Goal: Task Accomplishment & Management: Manage account settings

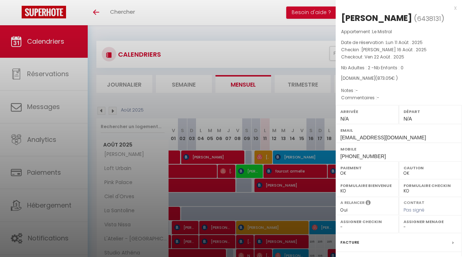
select select "0"
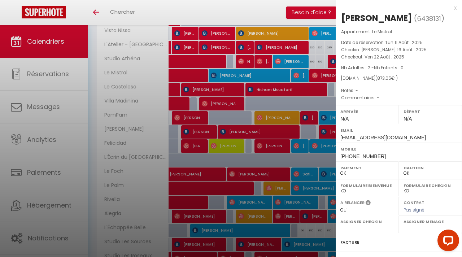
click at [455, 8] on div "x" at bounding box center [395, 8] width 121 height 9
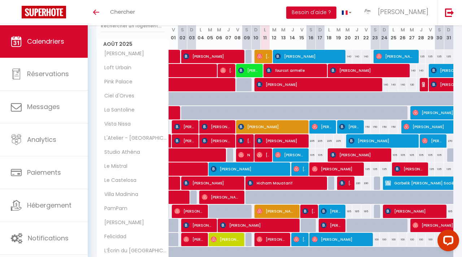
scroll to position [98, 0]
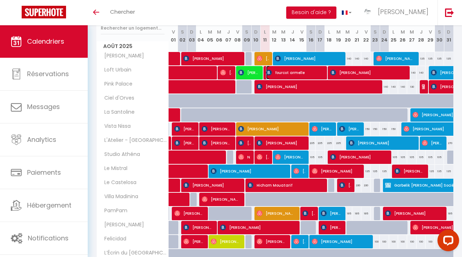
click at [277, 74] on span "fourcot armelle" at bounding box center [294, 73] width 57 height 14
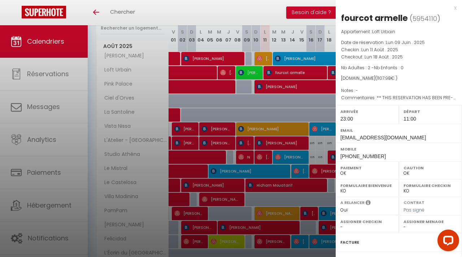
click at [276, 98] on div at bounding box center [231, 128] width 462 height 257
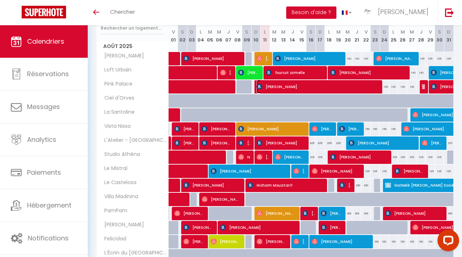
click at [277, 91] on span "[PERSON_NAME]" at bounding box center [316, 87] width 120 height 14
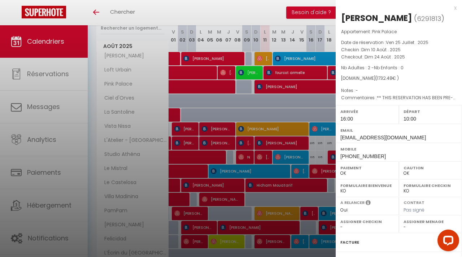
click at [281, 109] on div at bounding box center [231, 128] width 462 height 257
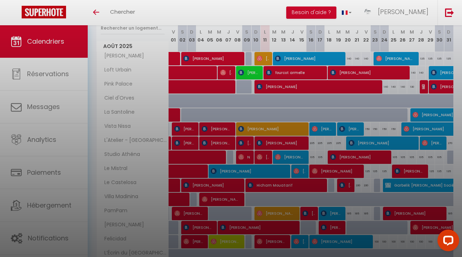
scroll to position [136, 0]
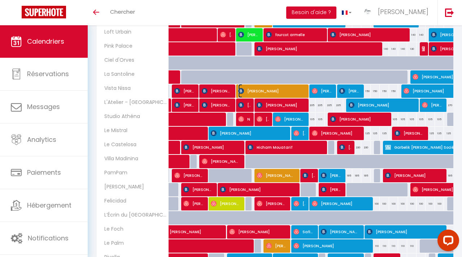
click at [280, 93] on span "[PERSON_NAME]" at bounding box center [271, 91] width 66 height 14
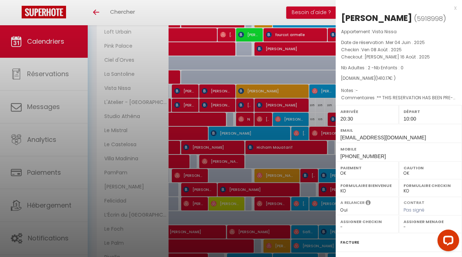
click at [284, 103] on div at bounding box center [231, 128] width 462 height 257
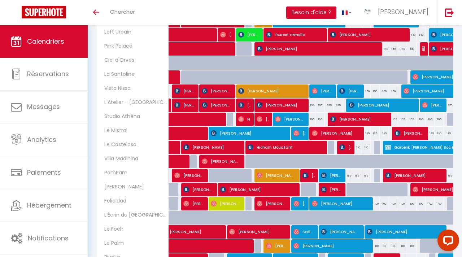
scroll to position [137, 0]
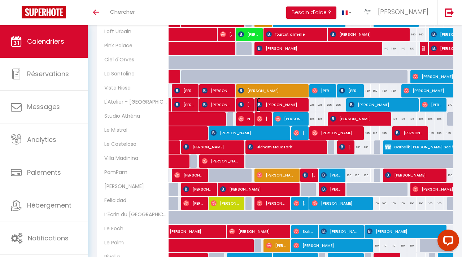
click at [284, 103] on span "[PERSON_NAME]" at bounding box center [280, 105] width 48 height 14
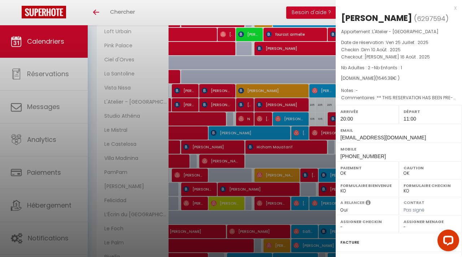
click at [284, 103] on div at bounding box center [231, 128] width 462 height 257
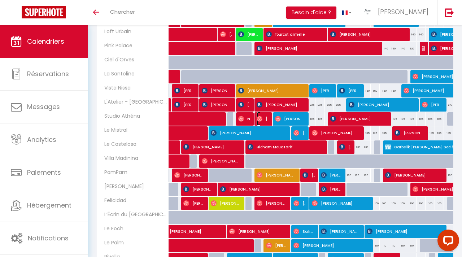
click at [262, 118] on img at bounding box center [259, 119] width 6 height 6
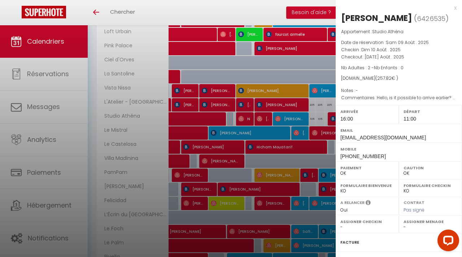
click at [280, 120] on div at bounding box center [231, 128] width 462 height 257
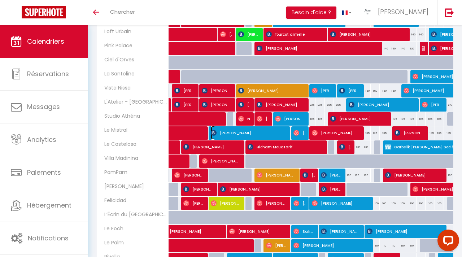
click at [283, 131] on span "[PERSON_NAME]" at bounding box center [248, 133] width 75 height 14
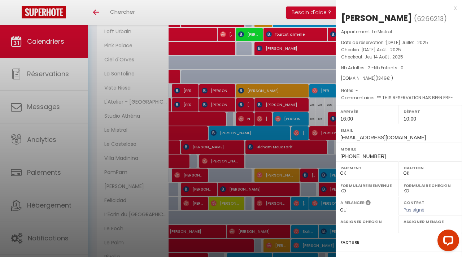
click at [283, 137] on div at bounding box center [231, 128] width 462 height 257
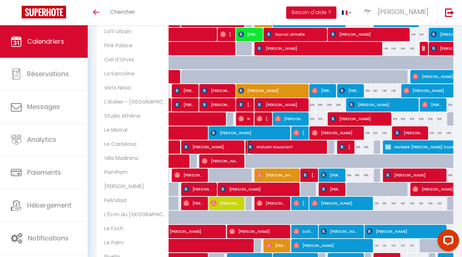
click at [292, 145] on span "Hicham Mouatarif" at bounding box center [284, 147] width 75 height 14
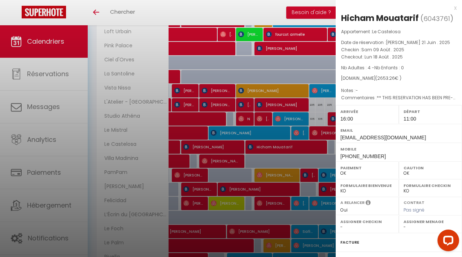
click at [286, 160] on div at bounding box center [231, 128] width 462 height 257
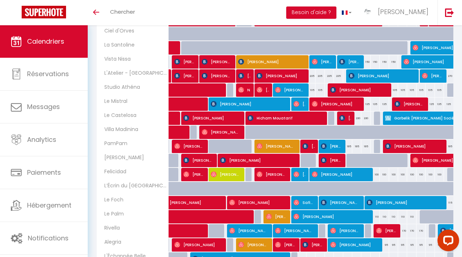
scroll to position [164, 0]
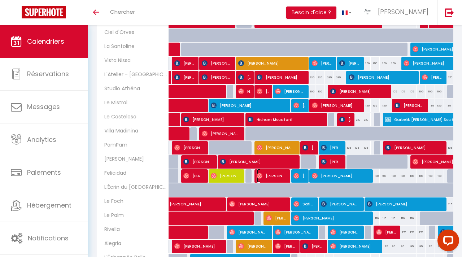
click at [283, 176] on span "[PERSON_NAME]" at bounding box center [271, 176] width 30 height 14
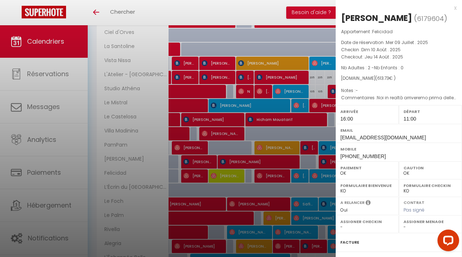
click at [286, 148] on div at bounding box center [231, 128] width 462 height 257
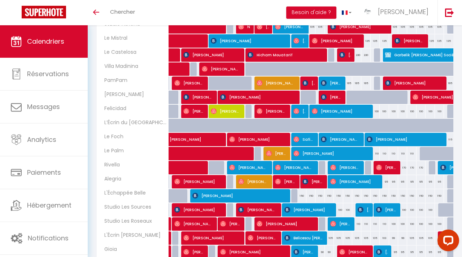
scroll to position [227, 0]
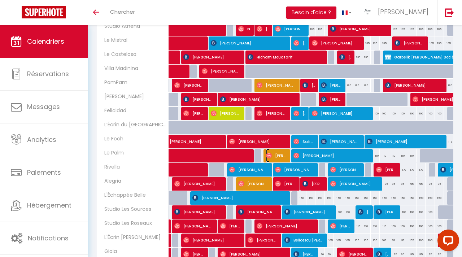
click at [278, 157] on span "[PERSON_NAME]" at bounding box center [276, 156] width 21 height 14
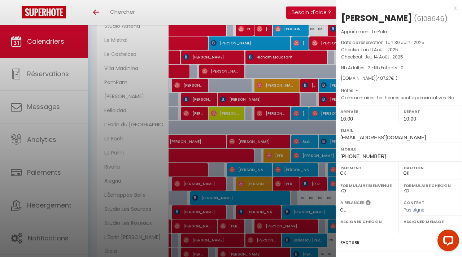
click at [278, 157] on div at bounding box center [231, 128] width 462 height 257
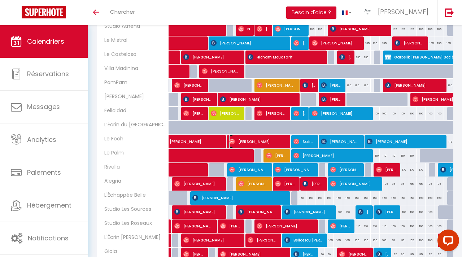
click at [278, 142] on span "[PERSON_NAME]" at bounding box center [257, 142] width 57 height 14
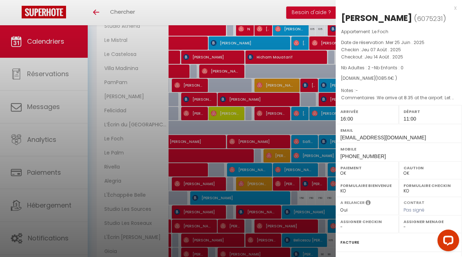
click at [277, 157] on div at bounding box center [231, 128] width 462 height 257
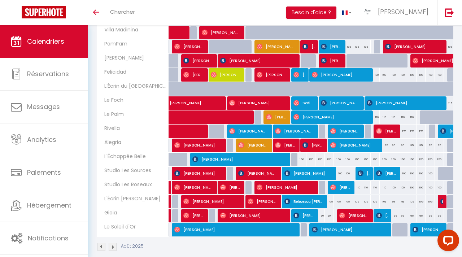
scroll to position [264, 0]
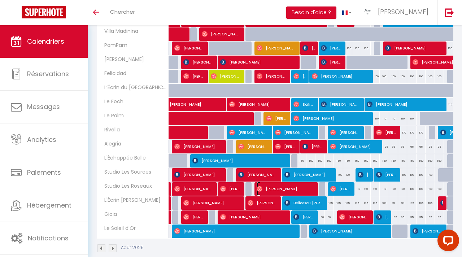
click at [265, 187] on span "[PERSON_NAME]" at bounding box center [284, 189] width 57 height 14
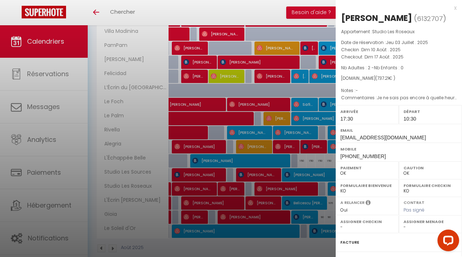
click at [265, 187] on div at bounding box center [231, 128] width 462 height 257
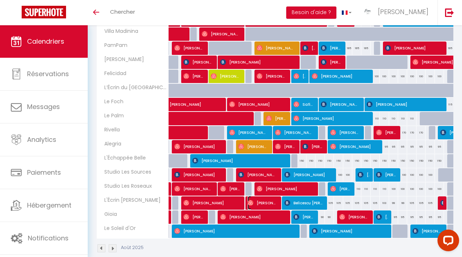
click at [265, 202] on span "[PERSON_NAME]" at bounding box center [262, 203] width 30 height 14
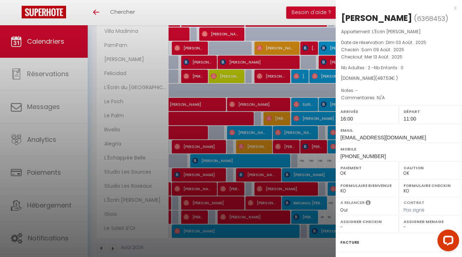
click at [265, 202] on div at bounding box center [231, 128] width 462 height 257
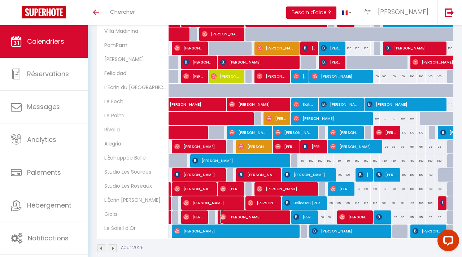
click at [263, 218] on span "[PERSON_NAME]" at bounding box center [253, 217] width 66 height 14
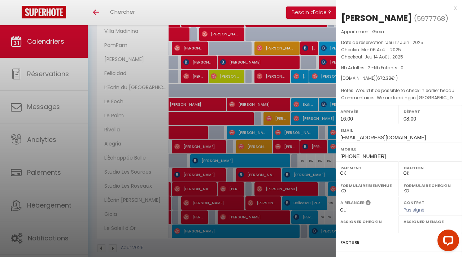
click at [263, 218] on div at bounding box center [231, 128] width 462 height 257
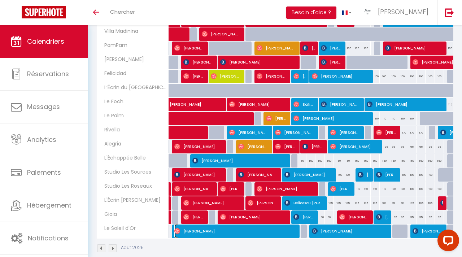
click at [266, 234] on span "[PERSON_NAME]" at bounding box center [234, 231] width 120 height 14
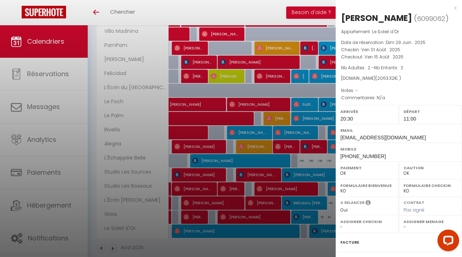
click at [266, 234] on div at bounding box center [231, 128] width 462 height 257
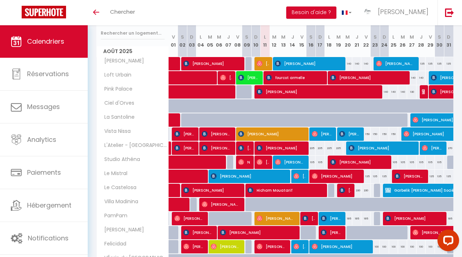
scroll to position [78, 0]
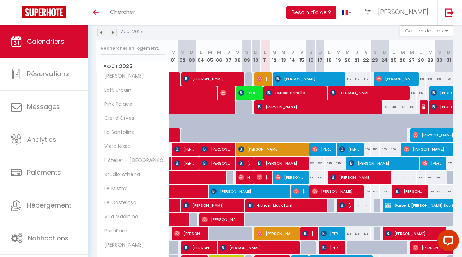
click at [116, 30] on img at bounding box center [113, 32] width 8 height 8
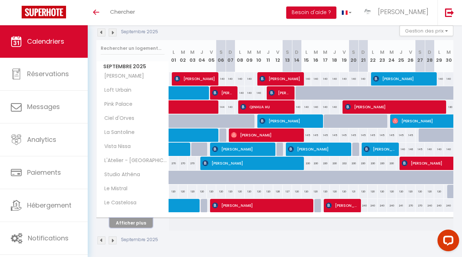
click at [121, 224] on button "Afficher plus" at bounding box center [130, 223] width 43 height 10
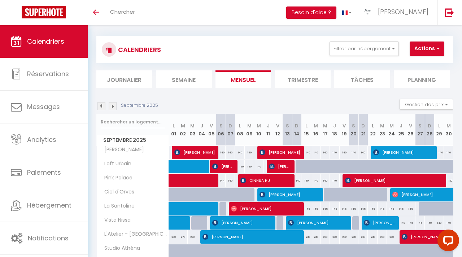
scroll to position [0, 0]
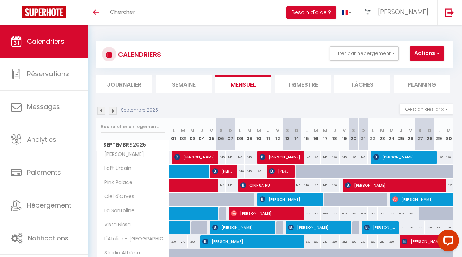
click at [76, 49] on link "Calendriers" at bounding box center [44, 41] width 88 height 32
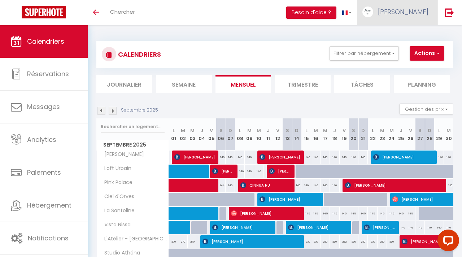
click at [373, 14] on img at bounding box center [367, 11] width 11 height 11
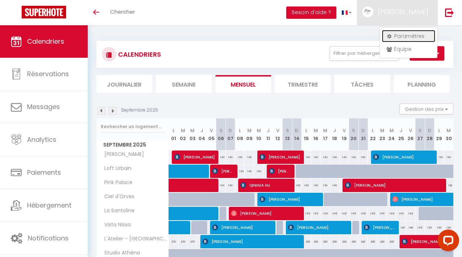
click at [391, 34] on link "Paramètres" at bounding box center [408, 36] width 53 height 12
select select "fr"
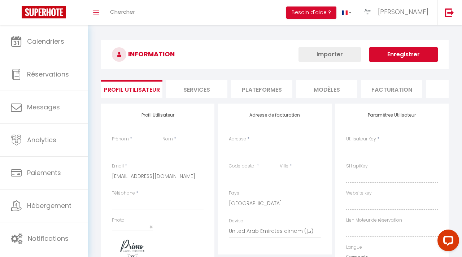
type input "[PERSON_NAME]"
type input "Chamoux"
type input "0669694883"
type input "[STREET_ADDRESS][PERSON_NAME]"
type input "06200"
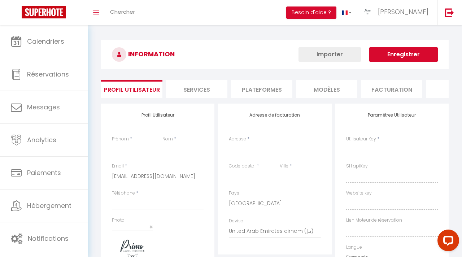
type input "Nice"
select select "1"
select select "28"
type input "dAJBkgXlNVQjcUOcTioguCSkF"
type input "78KSY5XRqC8G7RqiK6TFnUQFj"
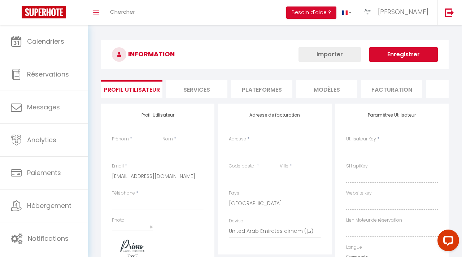
type input "[URL][DOMAIN_NAME]"
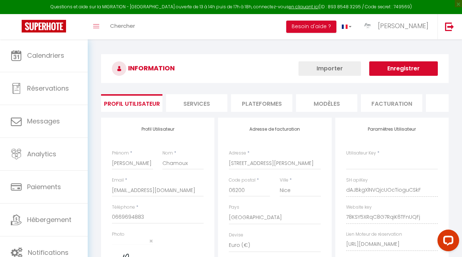
type input "dAJBkgXlNVQjcUOcTioguCSkF"
type input "78KSY5XRqC8G7RqiK6TFnUQFj"
type input "[URL][DOMAIN_NAME]"
select select "fr"
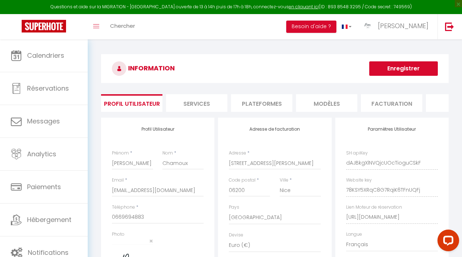
click at [243, 100] on li "Plateformes" at bounding box center [261, 103] width 61 height 18
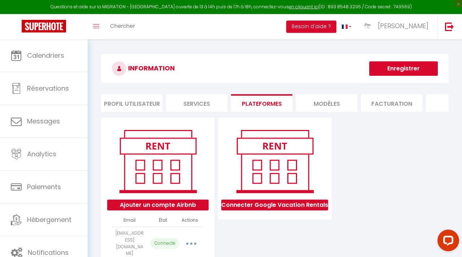
scroll to position [39, 0]
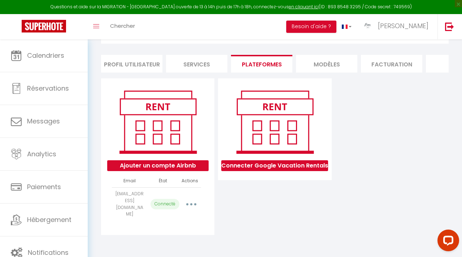
click at [194, 202] on button "button" at bounding box center [190, 204] width 19 height 14
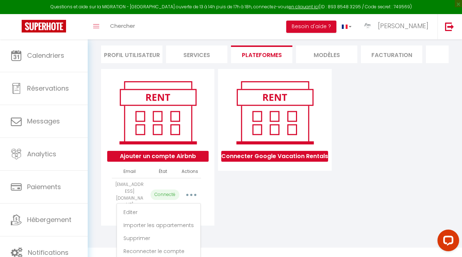
scroll to position [48, 0]
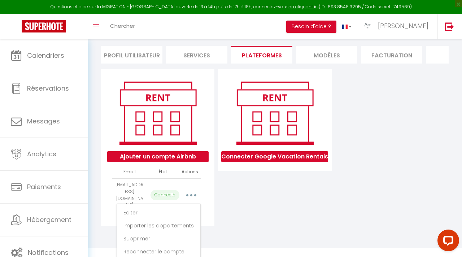
click at [215, 203] on div "Ajouter un compte Airbnb Email État Actions [EMAIL_ADDRESS][DOMAIN_NAME] Connec…" at bounding box center [157, 147] width 117 height 157
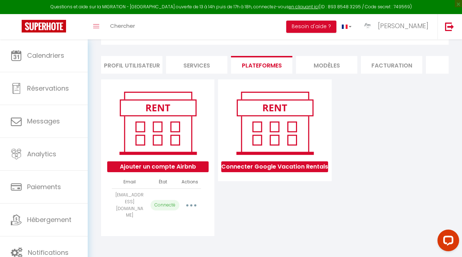
scroll to position [36, 0]
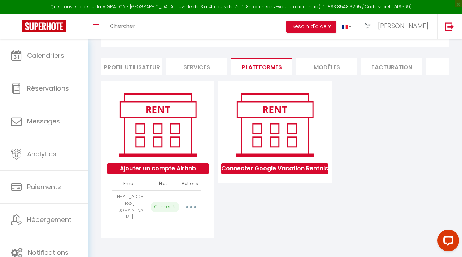
click at [188, 202] on button "button" at bounding box center [190, 207] width 19 height 14
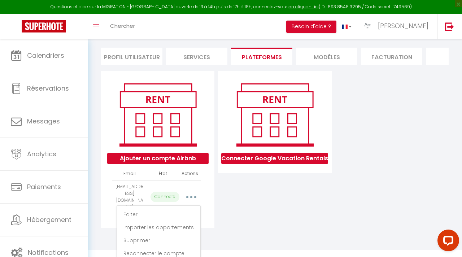
click at [234, 202] on div "Connecter Google Vacation Rentals" at bounding box center [274, 149] width 117 height 157
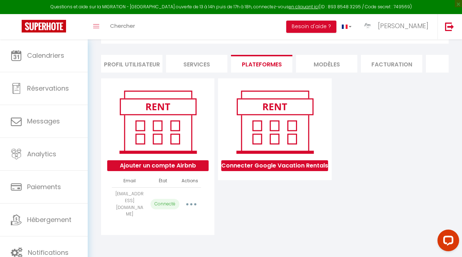
scroll to position [39, 0]
click at [196, 198] on button "button" at bounding box center [190, 204] width 19 height 14
click at [215, 199] on div "Ajouter un compte Airbnb Email État Actions [EMAIL_ADDRESS][DOMAIN_NAME] Connec…" at bounding box center [157, 156] width 117 height 157
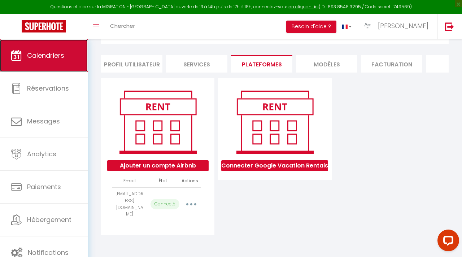
click at [68, 63] on link "Calendriers" at bounding box center [44, 55] width 88 height 32
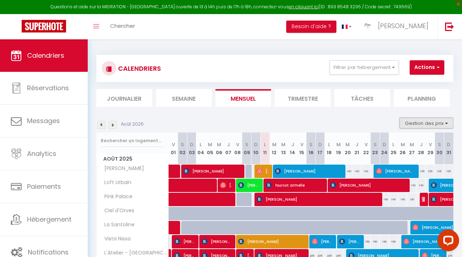
click at [416, 119] on button "Gestion des prix" at bounding box center [426, 123] width 54 height 11
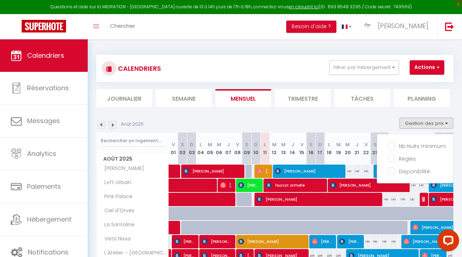
click at [395, 125] on div "Gestion des prix Nb Nuits minimum Règles Disponibilité" at bounding box center [424, 125] width 58 height 14
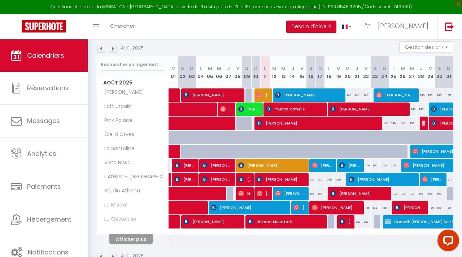
scroll to position [74, 0]
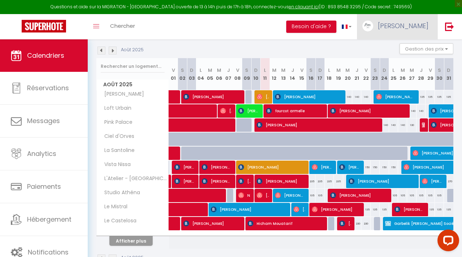
click at [417, 28] on span "[PERSON_NAME]" at bounding box center [403, 25] width 51 height 9
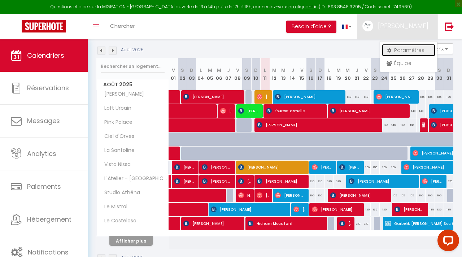
click at [400, 54] on link "Paramètres" at bounding box center [408, 50] width 53 height 12
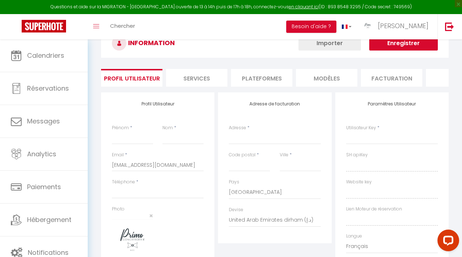
type input "[PERSON_NAME]"
type input "Chamoux"
type input "0669694883"
type input "[STREET_ADDRESS][PERSON_NAME]"
type input "06200"
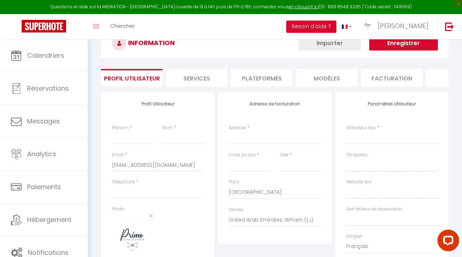
type input "Nice"
select select "1"
select select "28"
type input "dAJBkgXlNVQjcUOcTioguCSkF"
type input "78KSY5XRqC8G7RqiK6TFnUQFj"
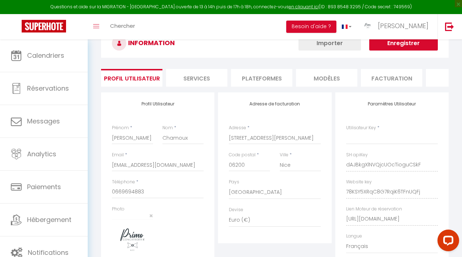
type input "dAJBkgXlNVQjcUOcTioguCSkF"
type input "78KSY5XRqC8G7RqiK6TFnUQFj"
type input "[URL][DOMAIN_NAME]"
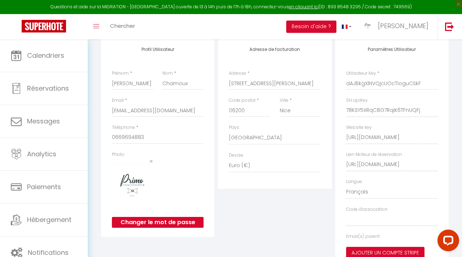
select select "fr"
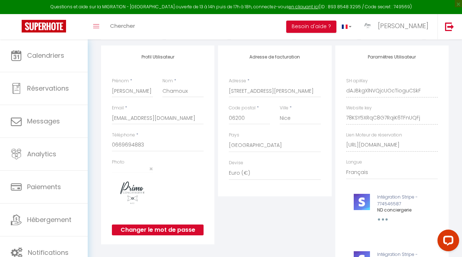
scroll to position [0, 0]
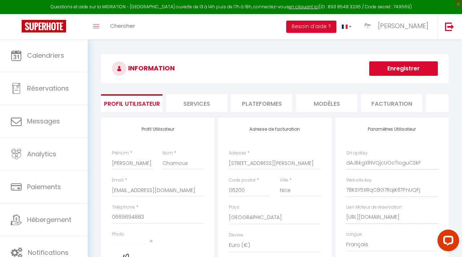
click at [271, 101] on li "Plateformes" at bounding box center [261, 103] width 61 height 18
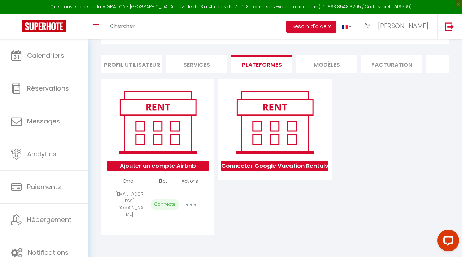
scroll to position [39, 0]
click at [192, 199] on button "button" at bounding box center [190, 205] width 19 height 14
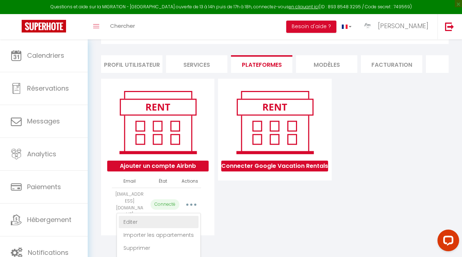
scroll to position [49, 0]
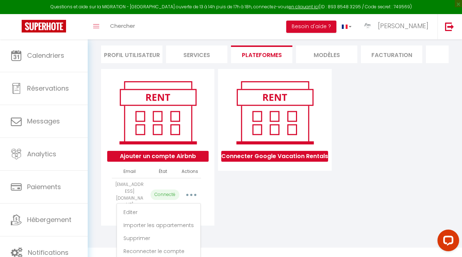
click at [233, 215] on div "Connecter Google Vacation Rentals" at bounding box center [274, 147] width 117 height 157
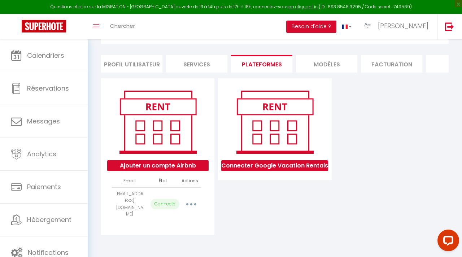
scroll to position [0, 0]
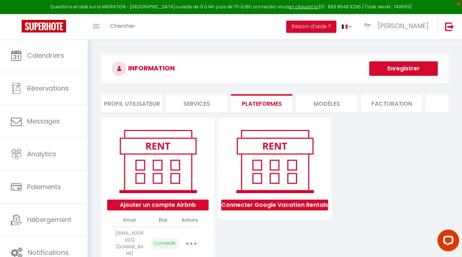
click at [421, 66] on button "Enregistrer" at bounding box center [403, 68] width 69 height 14
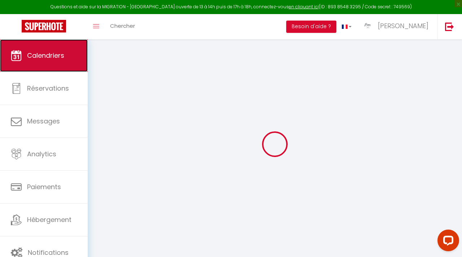
click at [53, 64] on link "Calendriers" at bounding box center [44, 55] width 88 height 32
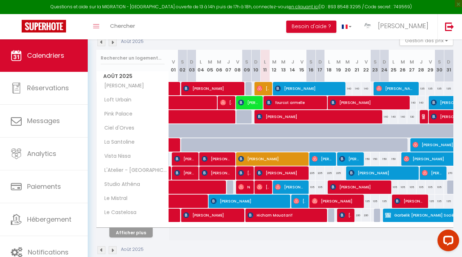
scroll to position [96, 0]
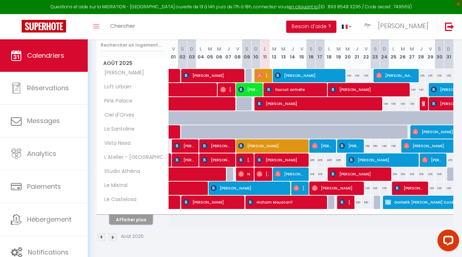
click at [144, 219] on button "Afficher plus" at bounding box center [130, 220] width 43 height 10
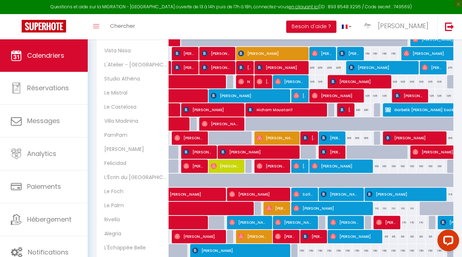
scroll to position [236, 0]
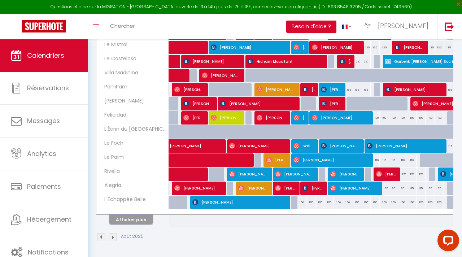
click at [128, 222] on button "Afficher plus" at bounding box center [130, 220] width 43 height 10
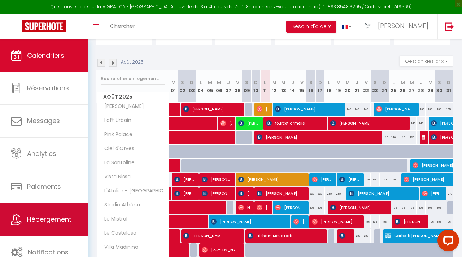
scroll to position [61, 0]
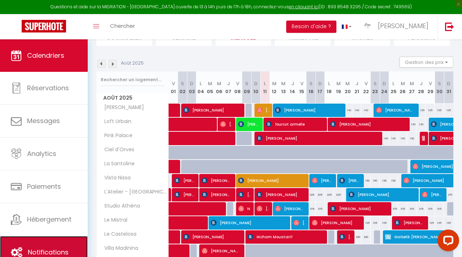
click at [62, 238] on link "Notifications" at bounding box center [44, 252] width 88 height 32
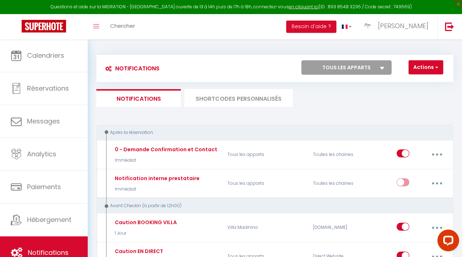
click at [250, 99] on li "SHORTCODES PERSONNALISÉS" at bounding box center [238, 98] width 108 height 18
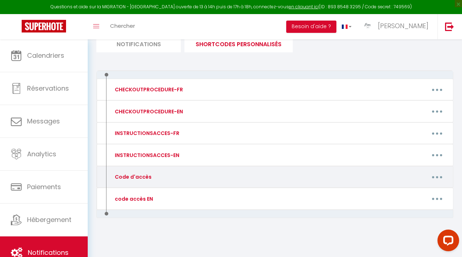
scroll to position [54, 0]
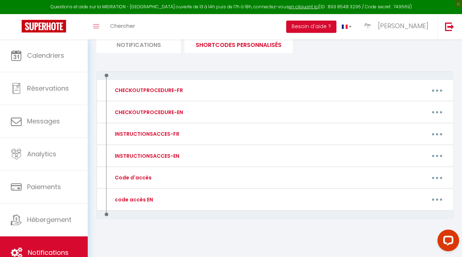
click at [163, 48] on li "Notifications" at bounding box center [138, 44] width 84 height 18
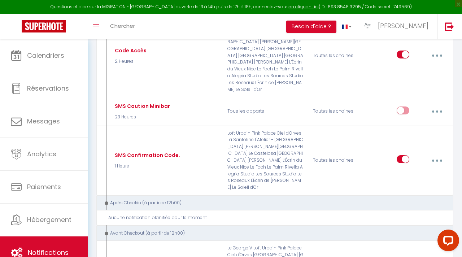
scroll to position [268, 0]
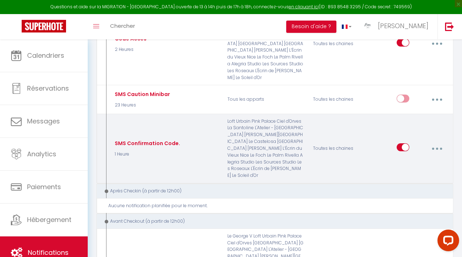
click at [435, 141] on button "button" at bounding box center [436, 148] width 19 height 14
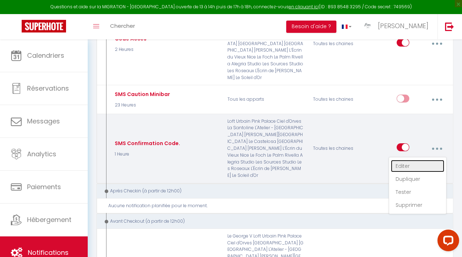
click at [429, 160] on link "Editer" at bounding box center [417, 166] width 53 height 12
type input "SMS Confirmation Code."
select select "sms"
select select "1 Heure"
select select "if_deposit_is_paid"
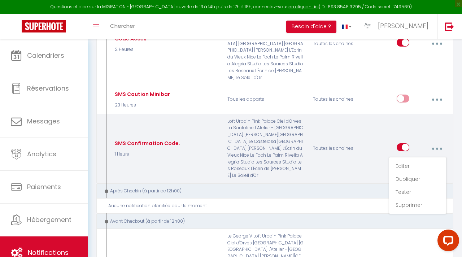
checkbox input "true"
checkbox input "false"
radio input "true"
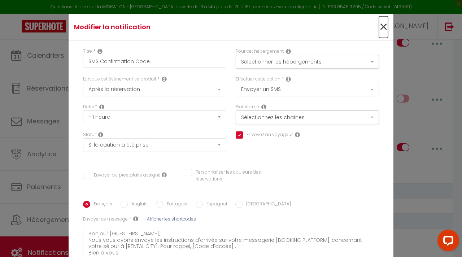
click at [385, 30] on span "×" at bounding box center [383, 27] width 9 height 22
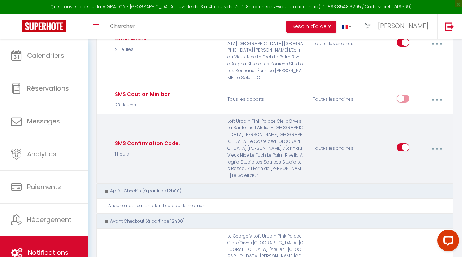
click at [432, 141] on button "button" at bounding box center [436, 148] width 19 height 14
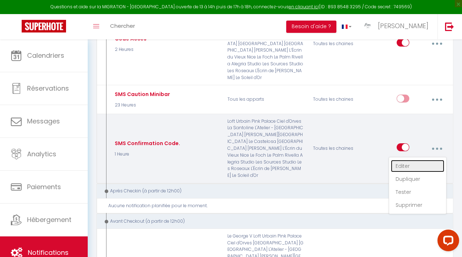
click at [403, 160] on link "Editer" at bounding box center [417, 166] width 53 height 12
checkbox input "true"
checkbox input "false"
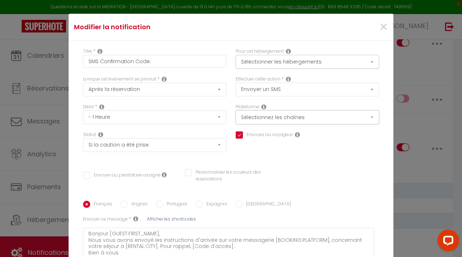
click at [308, 119] on button "Sélectionnez les chaînes" at bounding box center [307, 117] width 143 height 14
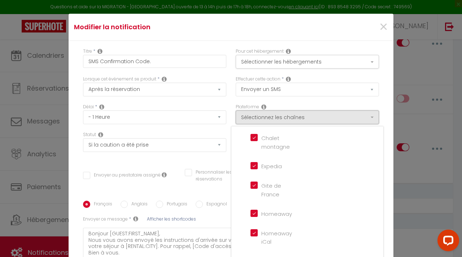
scroll to position [0, 0]
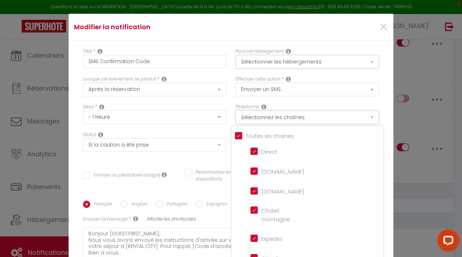
click at [333, 119] on button "Sélectionnez les chaînes" at bounding box center [307, 117] width 143 height 14
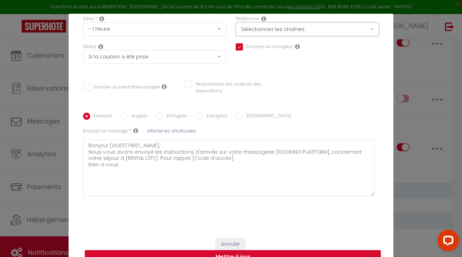
scroll to position [1, 0]
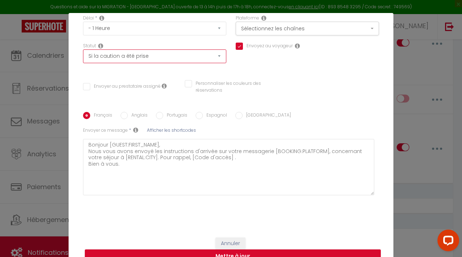
click at [220, 56] on select "Aucun Si la réservation est payée Si réservation non payée Si la caution a été …" at bounding box center [154, 56] width 143 height 14
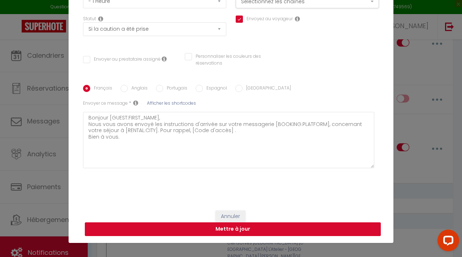
click at [280, 229] on button "Mettre à jour" at bounding box center [233, 229] width 296 height 14
checkbox input "true"
checkbox input "false"
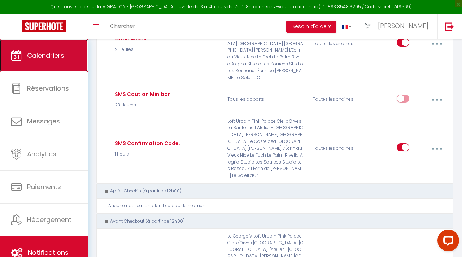
click at [56, 64] on link "Calendriers" at bounding box center [44, 55] width 88 height 32
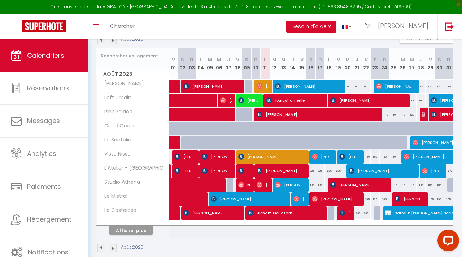
scroll to position [96, 0]
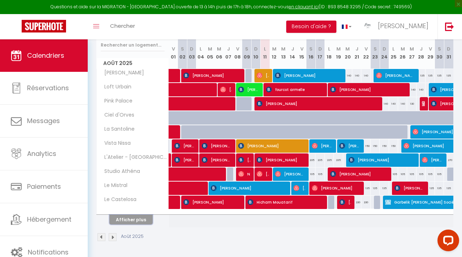
click at [141, 220] on button "Afficher plus" at bounding box center [130, 220] width 43 height 10
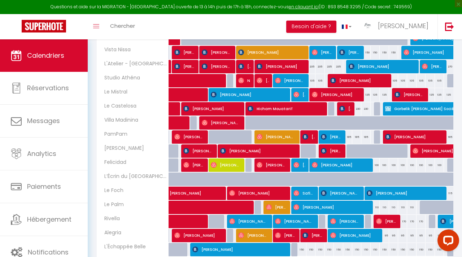
scroll to position [236, 0]
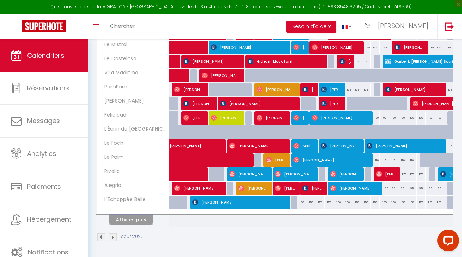
click at [145, 219] on button "Afficher plus" at bounding box center [130, 220] width 43 height 10
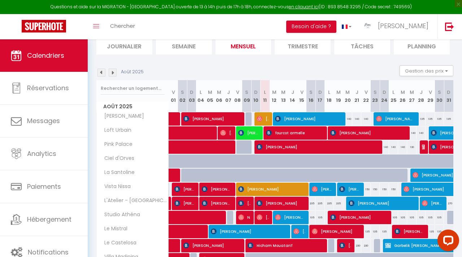
scroll to position [26, 0]
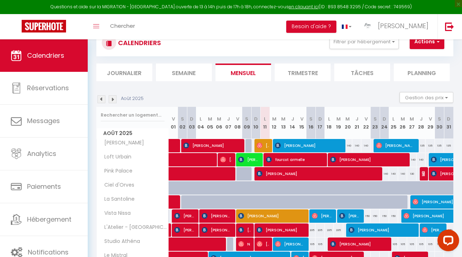
click at [112, 102] on img at bounding box center [113, 99] width 8 height 8
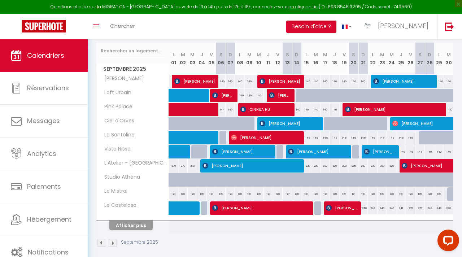
scroll to position [96, 0]
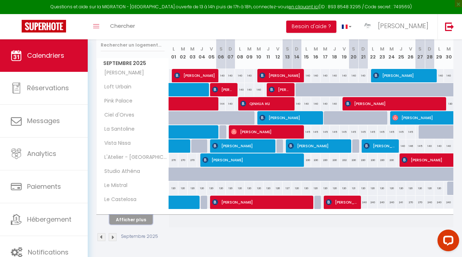
click at [148, 221] on button "Afficher plus" at bounding box center [130, 220] width 43 height 10
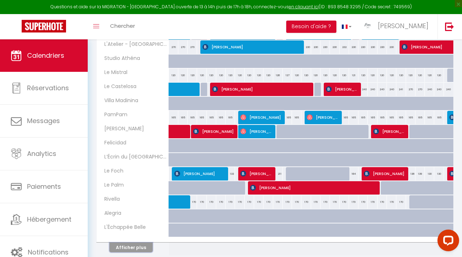
scroll to position [236, 0]
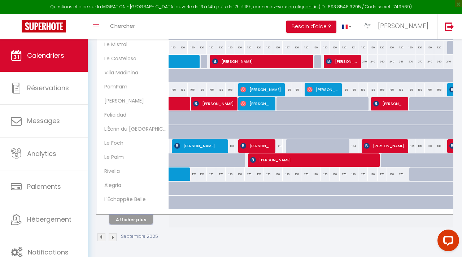
click at [146, 222] on button "Afficher plus" at bounding box center [130, 220] width 43 height 10
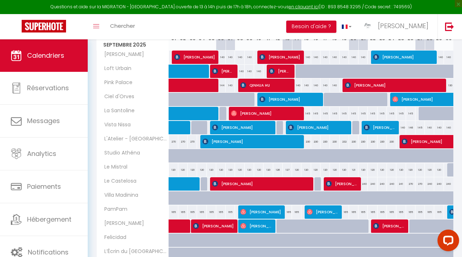
scroll to position [107, 0]
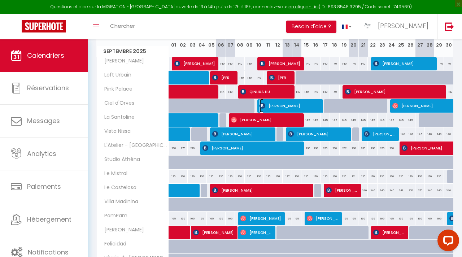
click at [280, 106] on span "[PERSON_NAME]" at bounding box center [289, 106] width 60 height 14
select select "OK"
select select "1"
select select "0"
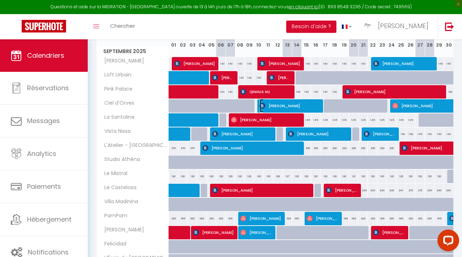
select select "1"
select select
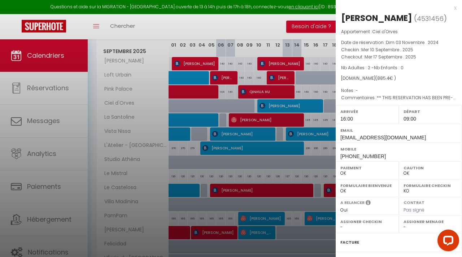
click at [262, 120] on div at bounding box center [231, 128] width 462 height 257
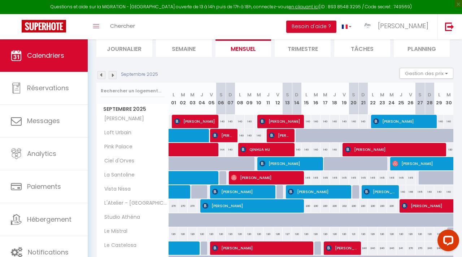
scroll to position [49, 0]
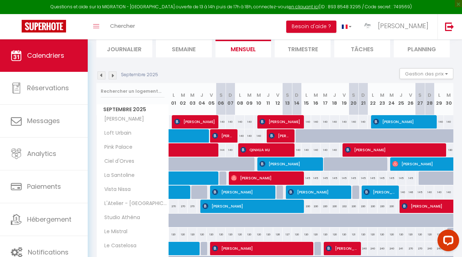
click at [114, 77] on img at bounding box center [113, 75] width 8 height 8
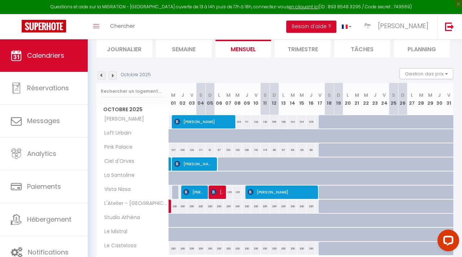
click at [113, 77] on img at bounding box center [113, 75] width 8 height 8
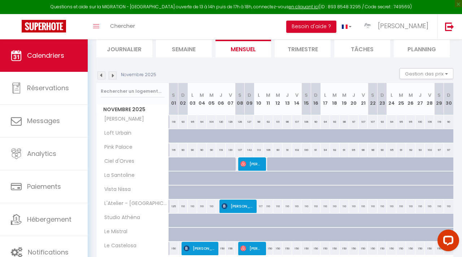
scroll to position [96, 0]
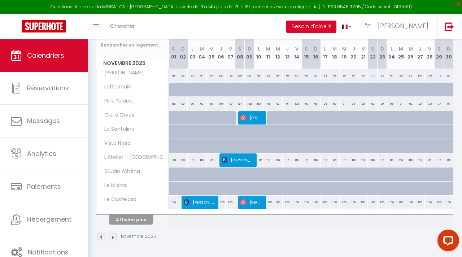
click at [136, 223] on button "Afficher plus" at bounding box center [130, 220] width 43 height 10
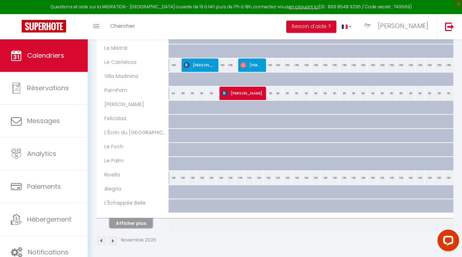
scroll to position [236, 0]
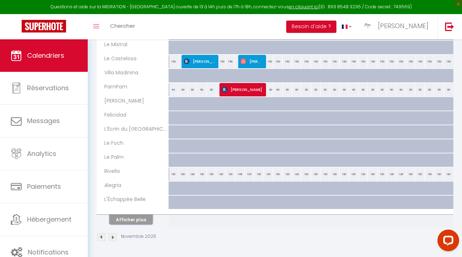
click at [138, 223] on button "Afficher plus" at bounding box center [130, 220] width 43 height 10
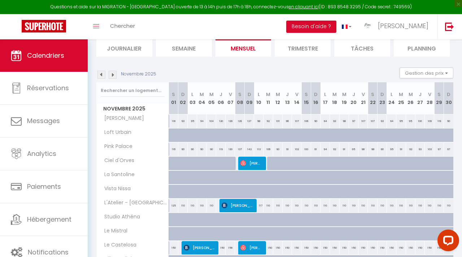
scroll to position [49, 0]
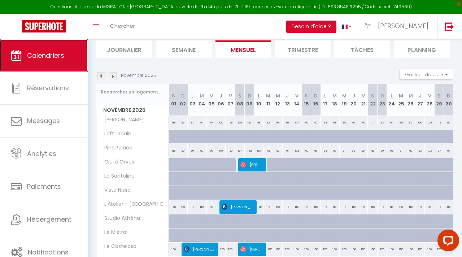
click at [75, 55] on link "Calendriers" at bounding box center [44, 55] width 88 height 32
